Goal: Check status

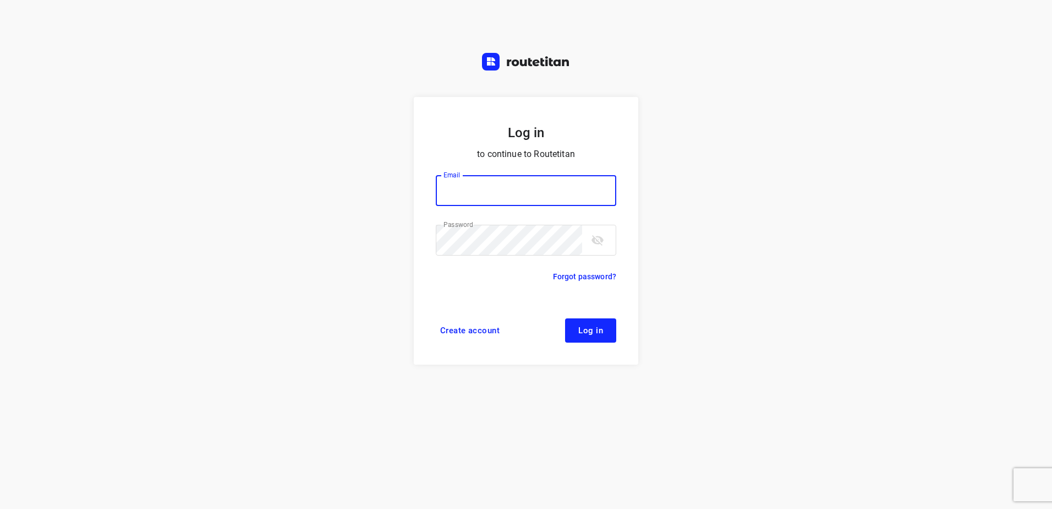
type input "[EMAIL_ADDRESS][DOMAIN_NAME]"
click at [605, 321] on button "Log in" at bounding box center [590, 330] width 51 height 24
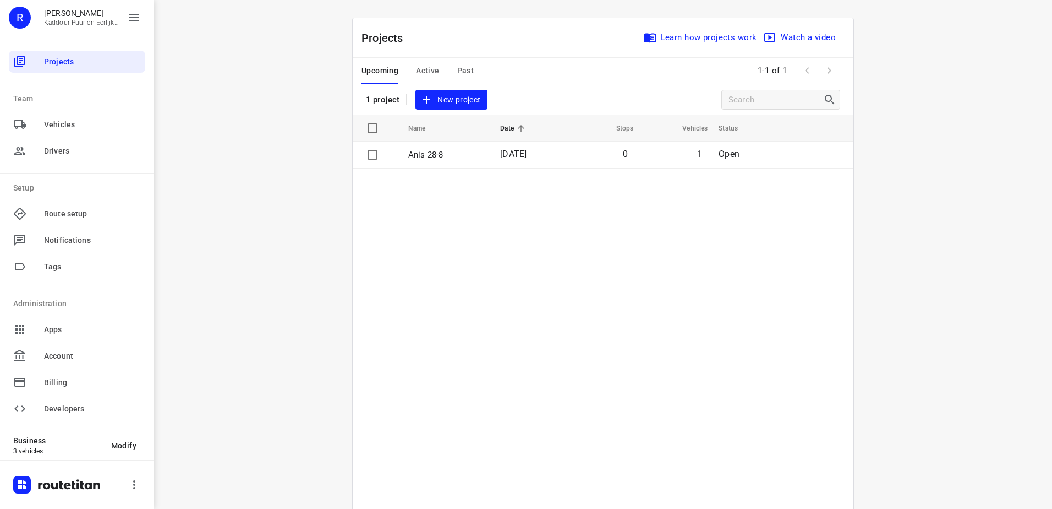
click at [432, 69] on span "Active" at bounding box center [427, 71] width 23 height 14
click at [481, 64] on div "Upcoming Active Past" at bounding box center [427, 71] width 130 height 26
click at [467, 71] on span "Past" at bounding box center [465, 71] width 17 height 14
